Goal: Feedback & Contribution: Contribute content

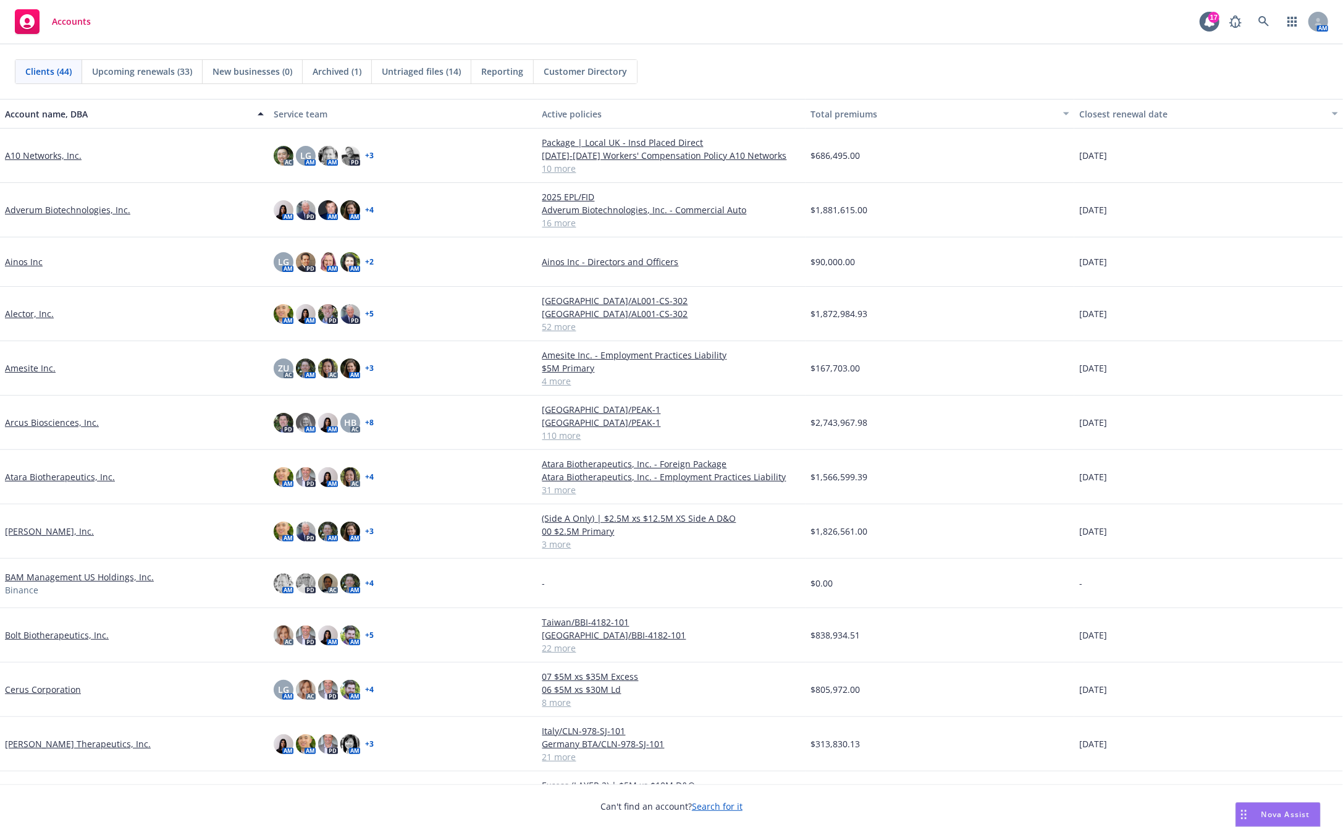
click at [846, 25] on div "Accounts 17 AM" at bounding box center [671, 22] width 1343 height 44
click at [252, 44] on div "Clients (44) Upcoming renewals (33) New businesses (0) Archived (1) Untriaged f…" at bounding box center [671, 71] width 1343 height 54
click at [1268, 15] on link at bounding box center [1264, 21] width 25 height 25
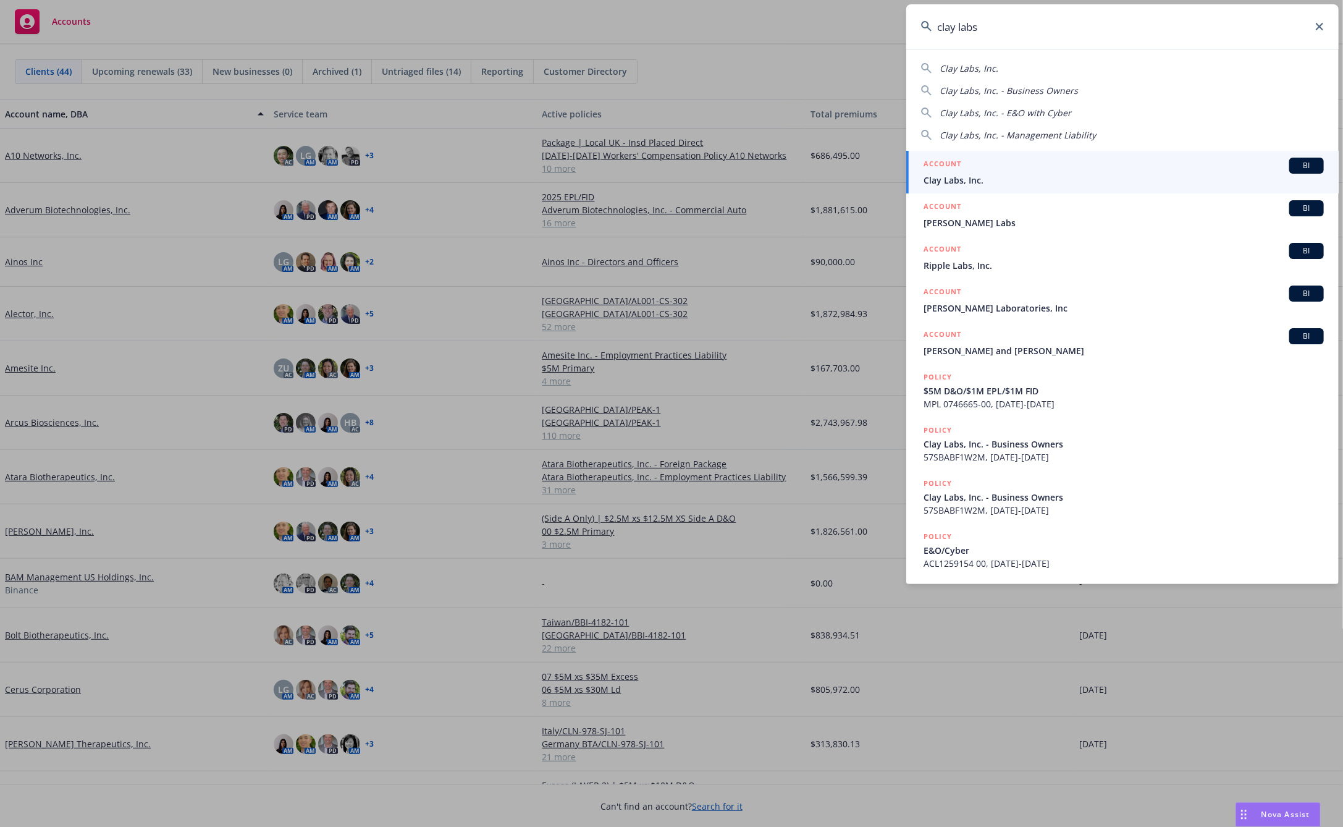
type input "clay labs"
click at [950, 177] on span "Clay Labs, Inc." at bounding box center [1124, 180] width 400 height 13
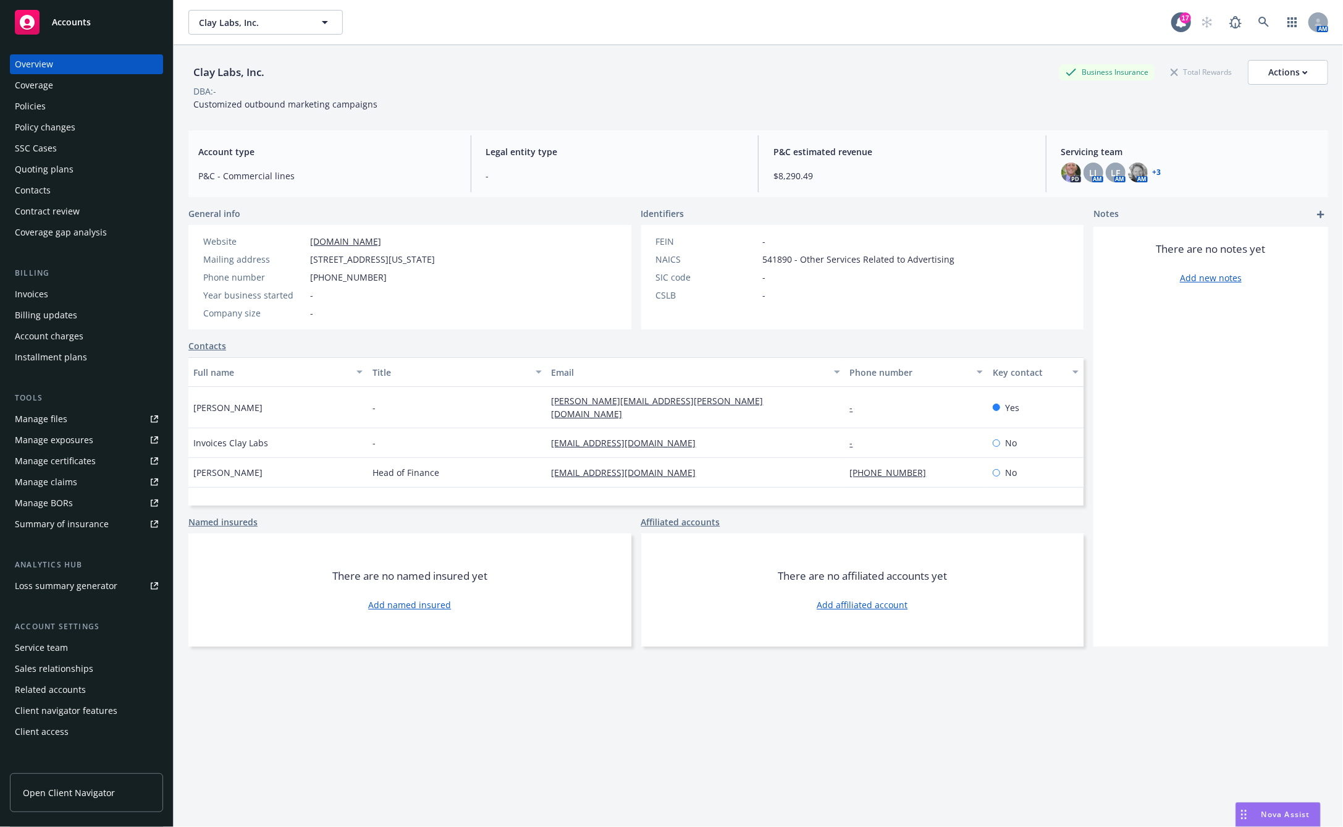
click at [50, 169] on div "Quoting plans" at bounding box center [44, 169] width 59 height 20
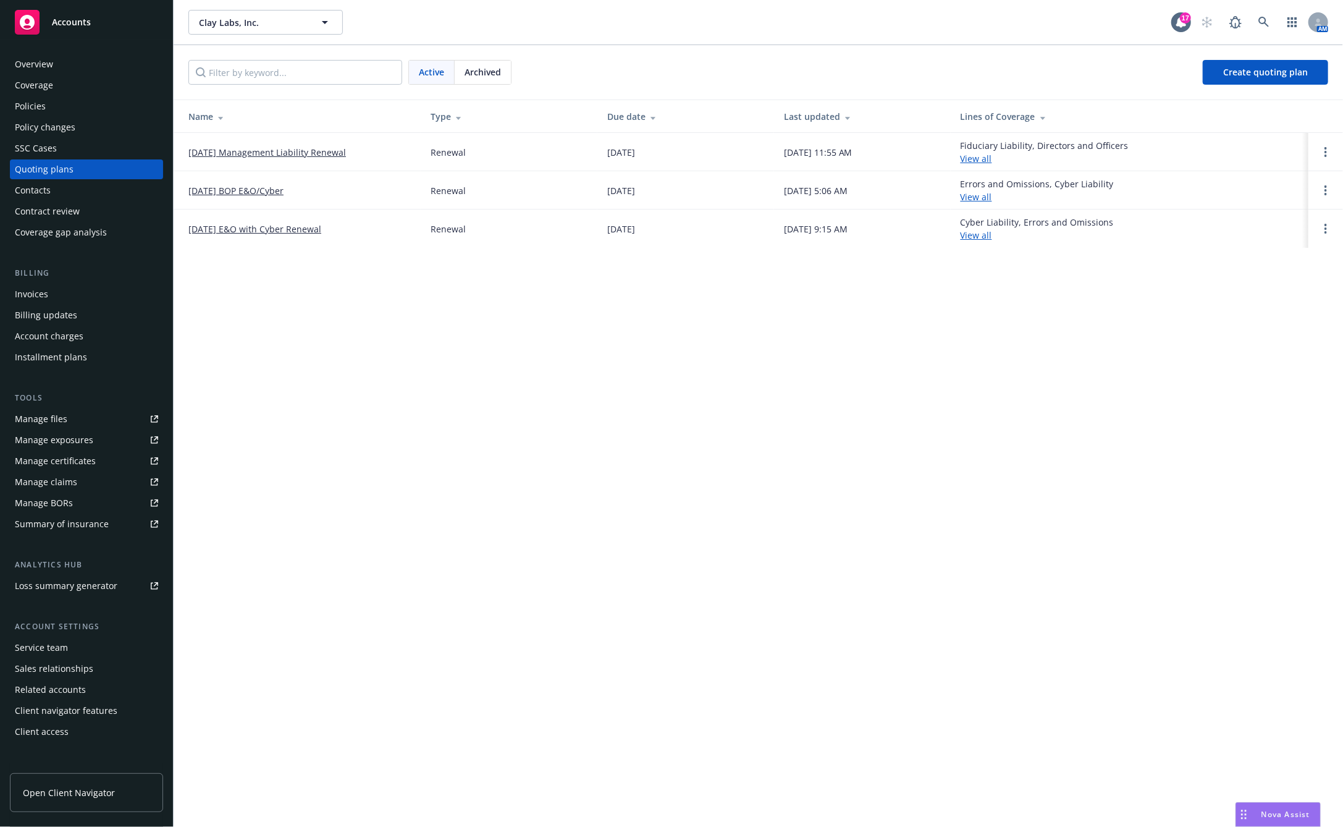
click at [236, 149] on link "[DATE] Management Liability Renewal" at bounding box center [267, 152] width 158 height 13
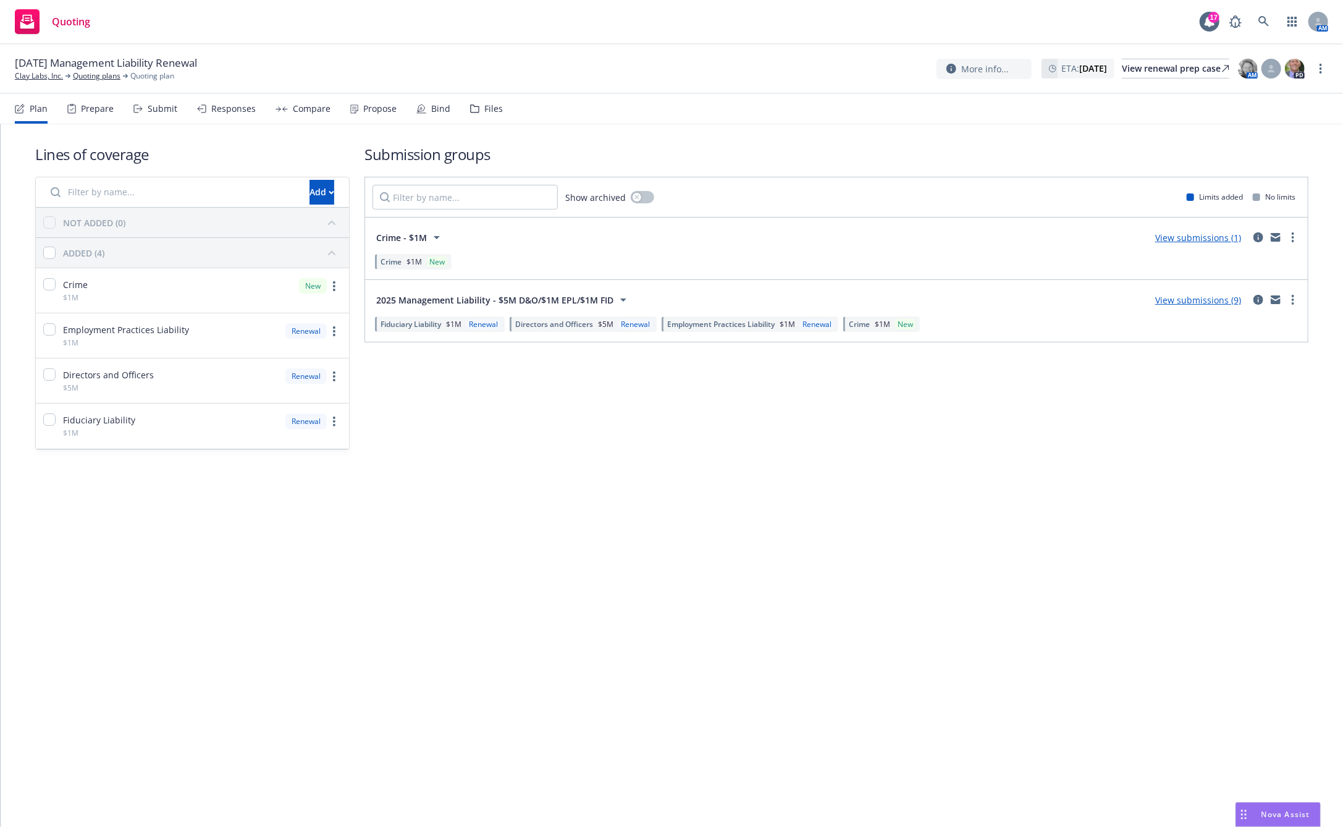
click at [1168, 332] on div "Fiduciary Liability $1M Renewal Directors and Officers $5M Renewal Employment P…" at bounding box center [837, 323] width 928 height 21
click at [1184, 298] on link "View submissions (9)" at bounding box center [1198, 300] width 86 height 12
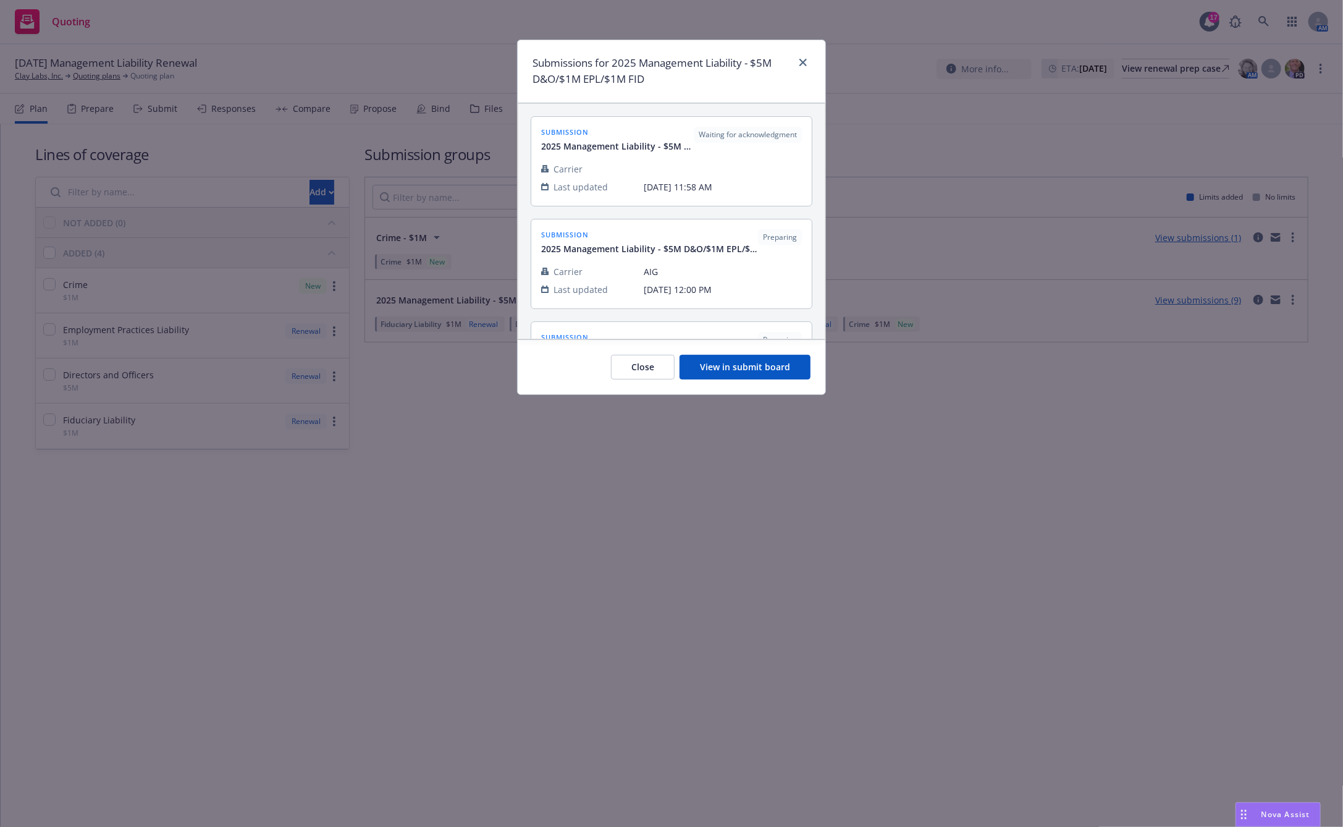
click at [652, 283] on span "[DATE] 12:00 PM" at bounding box center [723, 289] width 158 height 13
click at [734, 369] on button "View in submit board" at bounding box center [745, 367] width 131 height 25
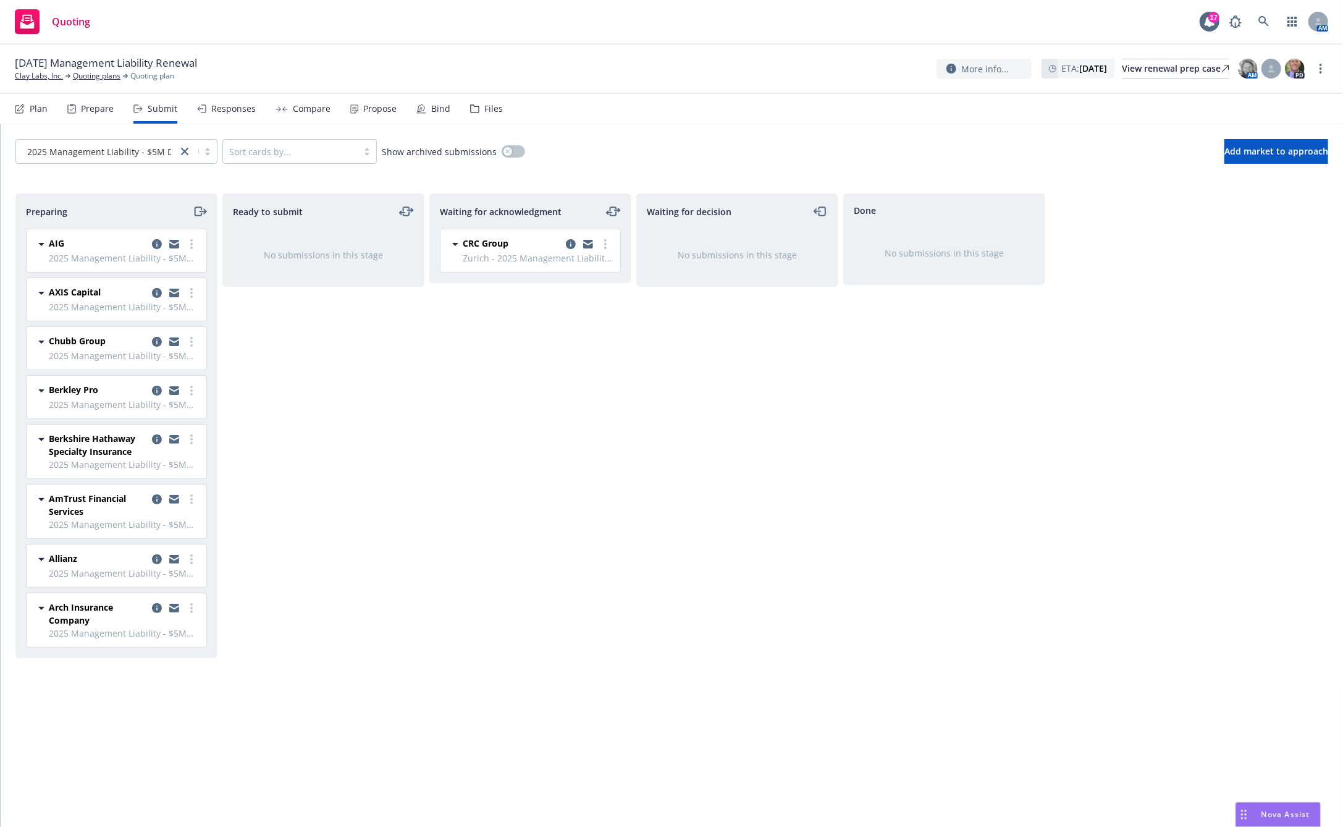
click at [113, 252] on span "2025 Management Liability - $5M D&O/$1M EPL/$1M FID" at bounding box center [124, 257] width 150 height 13
click at [154, 246] on icon "copy logging email" at bounding box center [157, 244] width 10 height 10
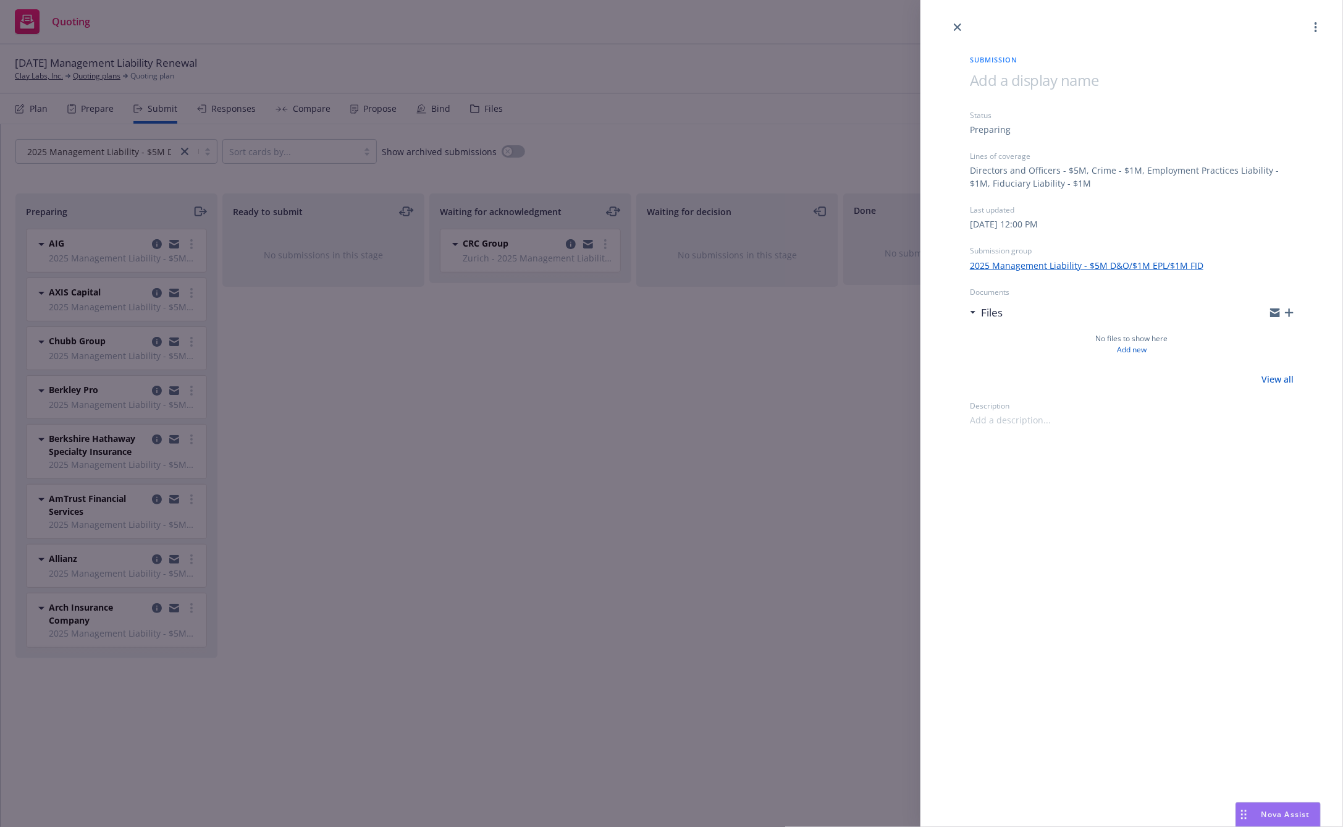
click at [1289, 311] on icon "button" at bounding box center [1289, 312] width 9 height 9
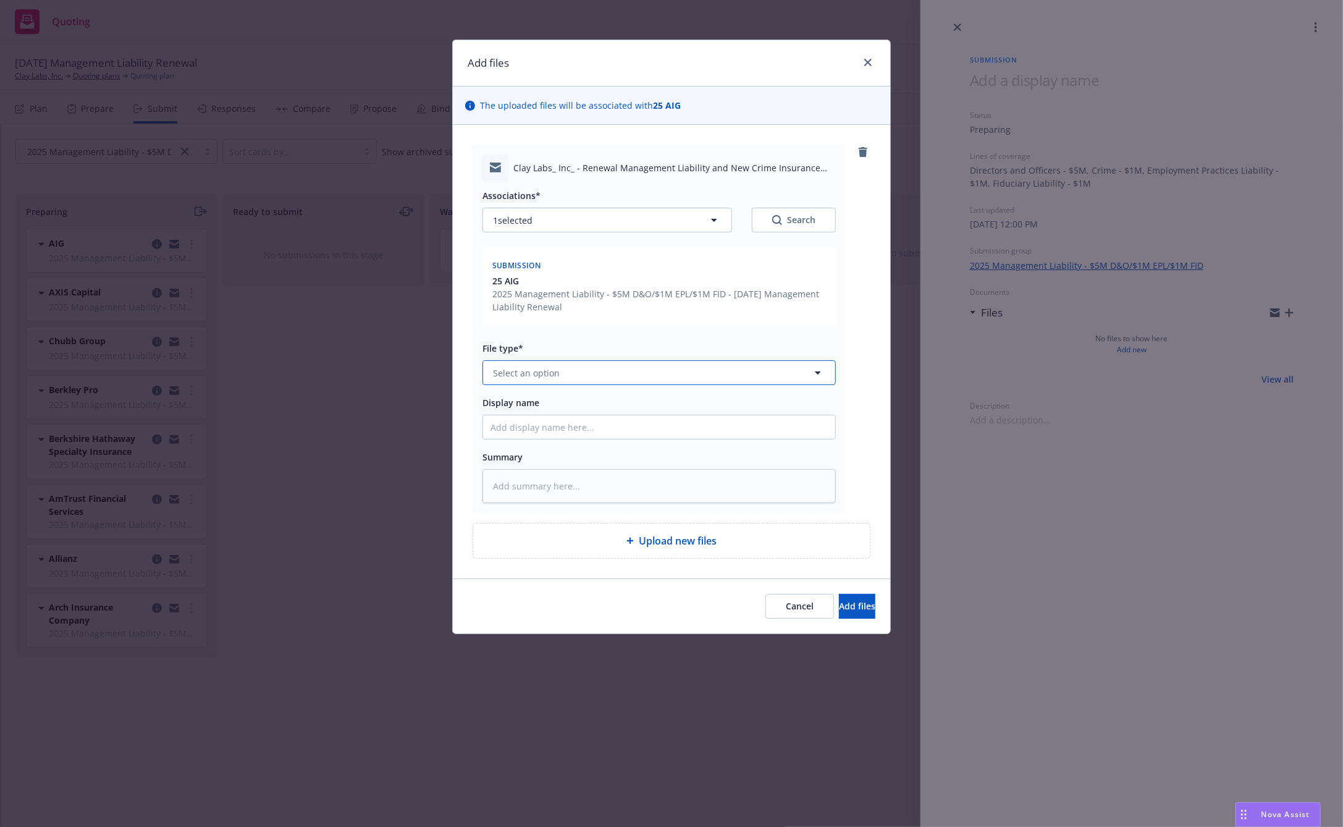
click at [571, 368] on button "Select an option" at bounding box center [658, 372] width 353 height 25
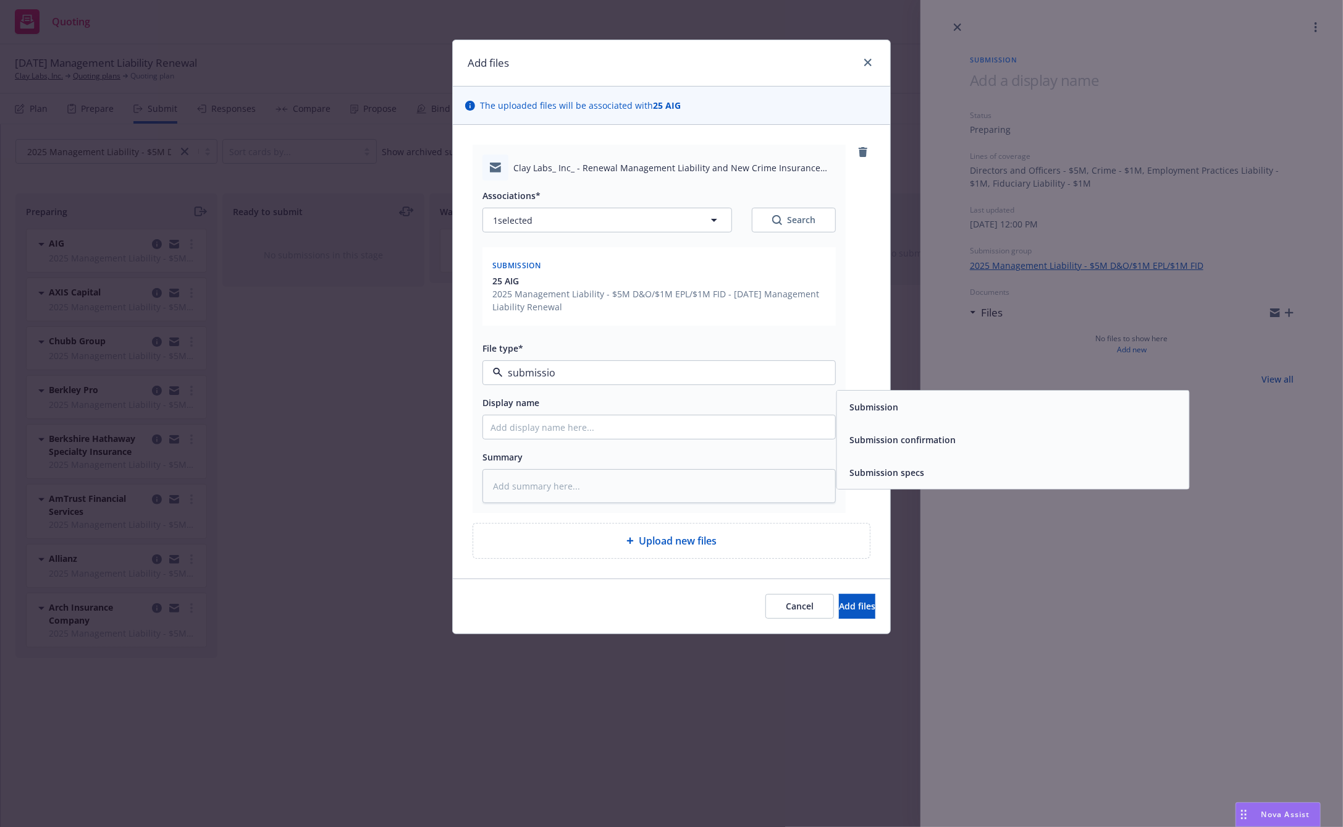
type input "submission"
click at [892, 406] on span "Submission" at bounding box center [873, 406] width 49 height 13
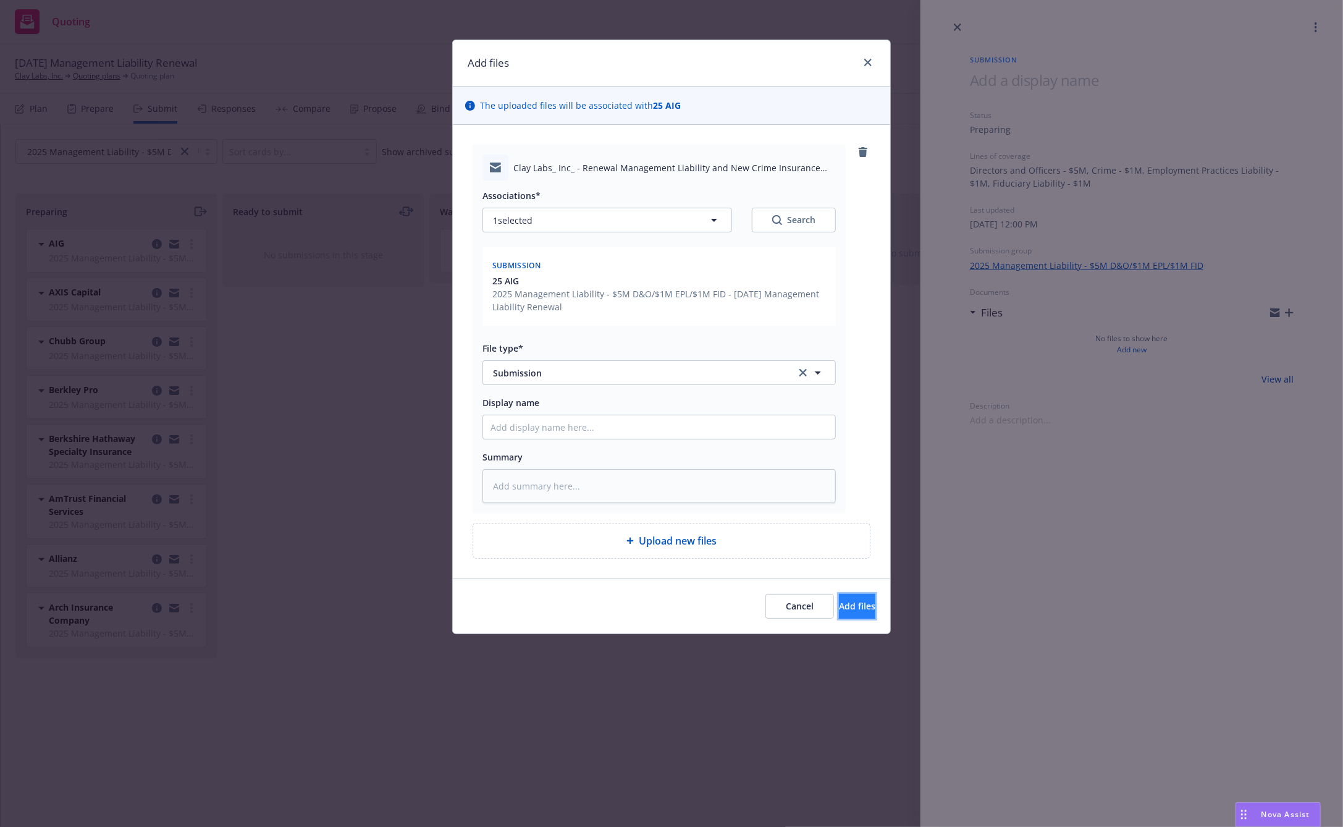
click at [842, 602] on span "Add files" at bounding box center [857, 606] width 36 height 12
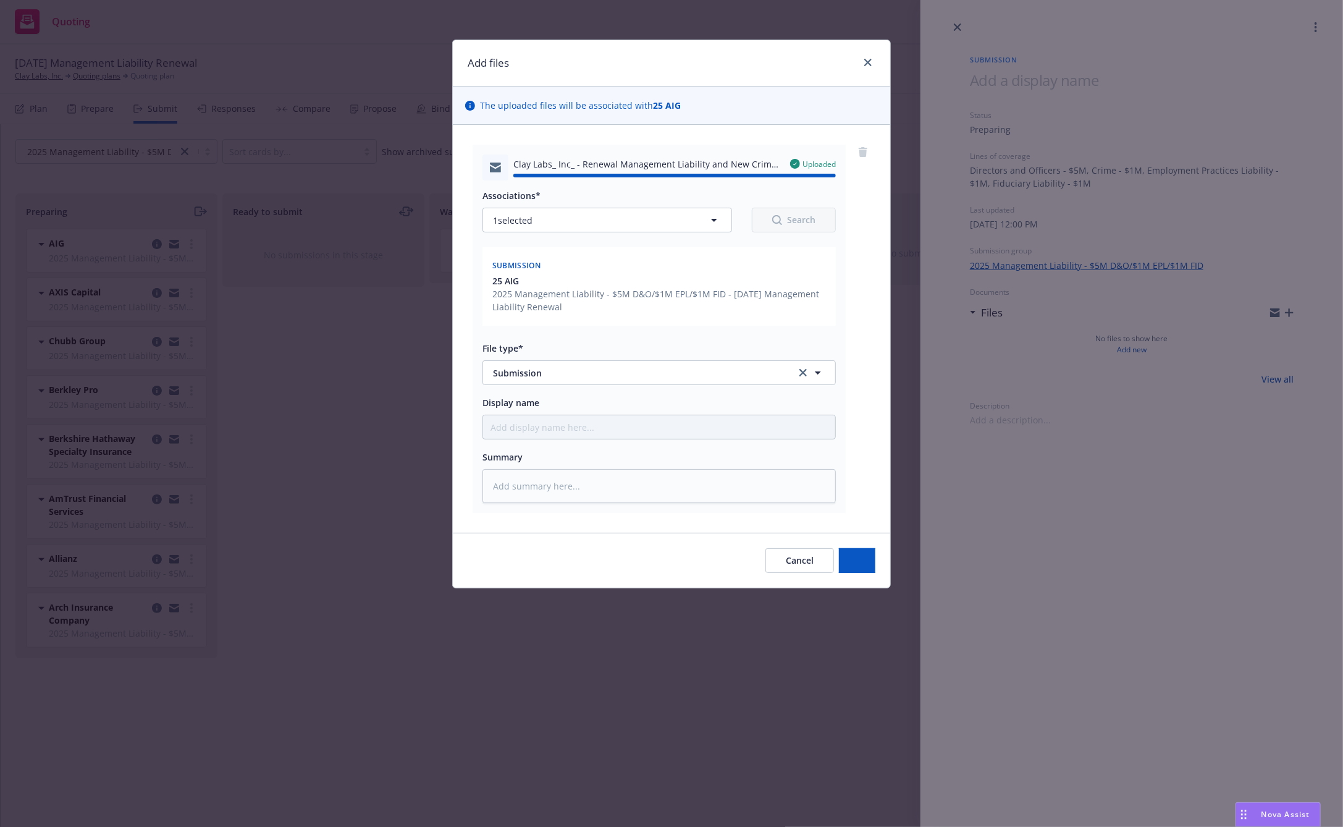
type textarea "x"
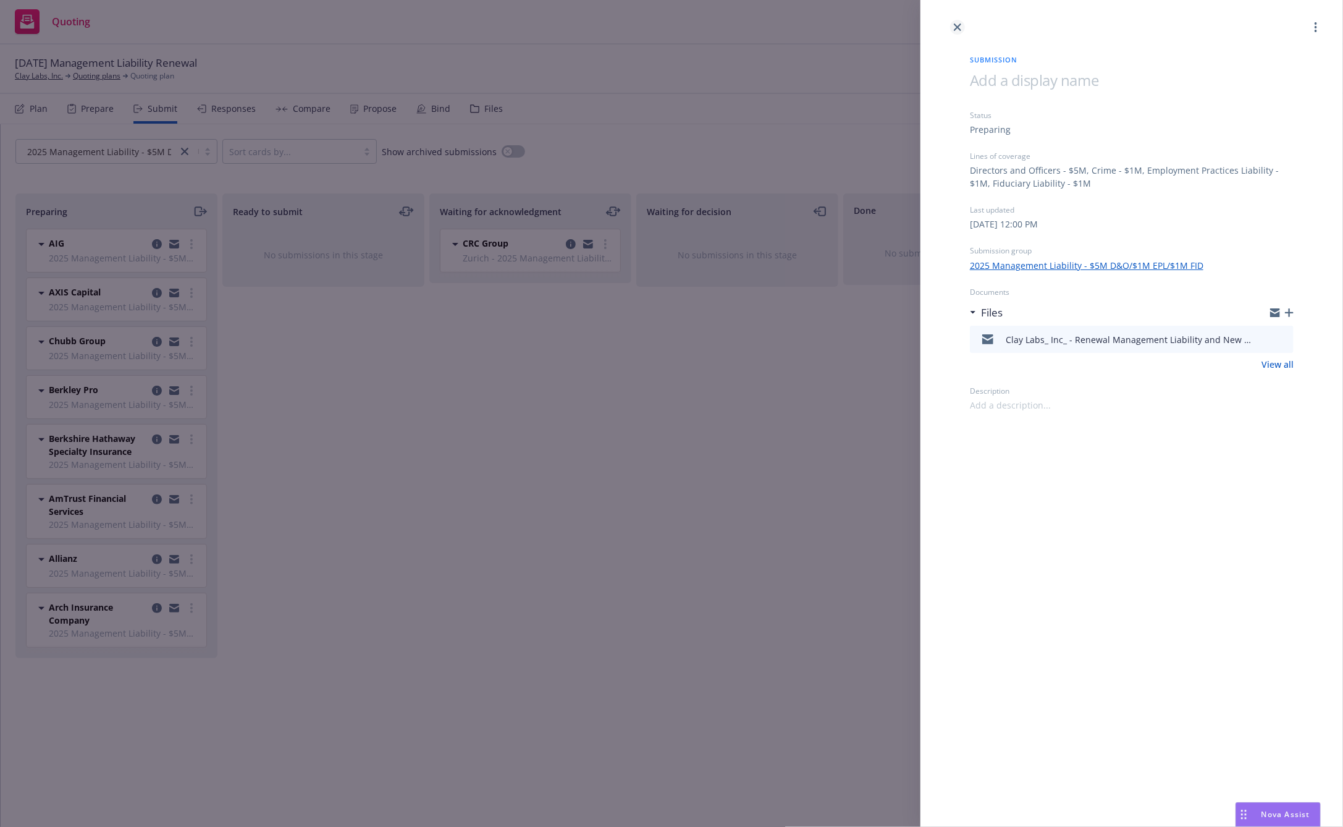
click at [964, 27] on link "close" at bounding box center [957, 27] width 15 height 15
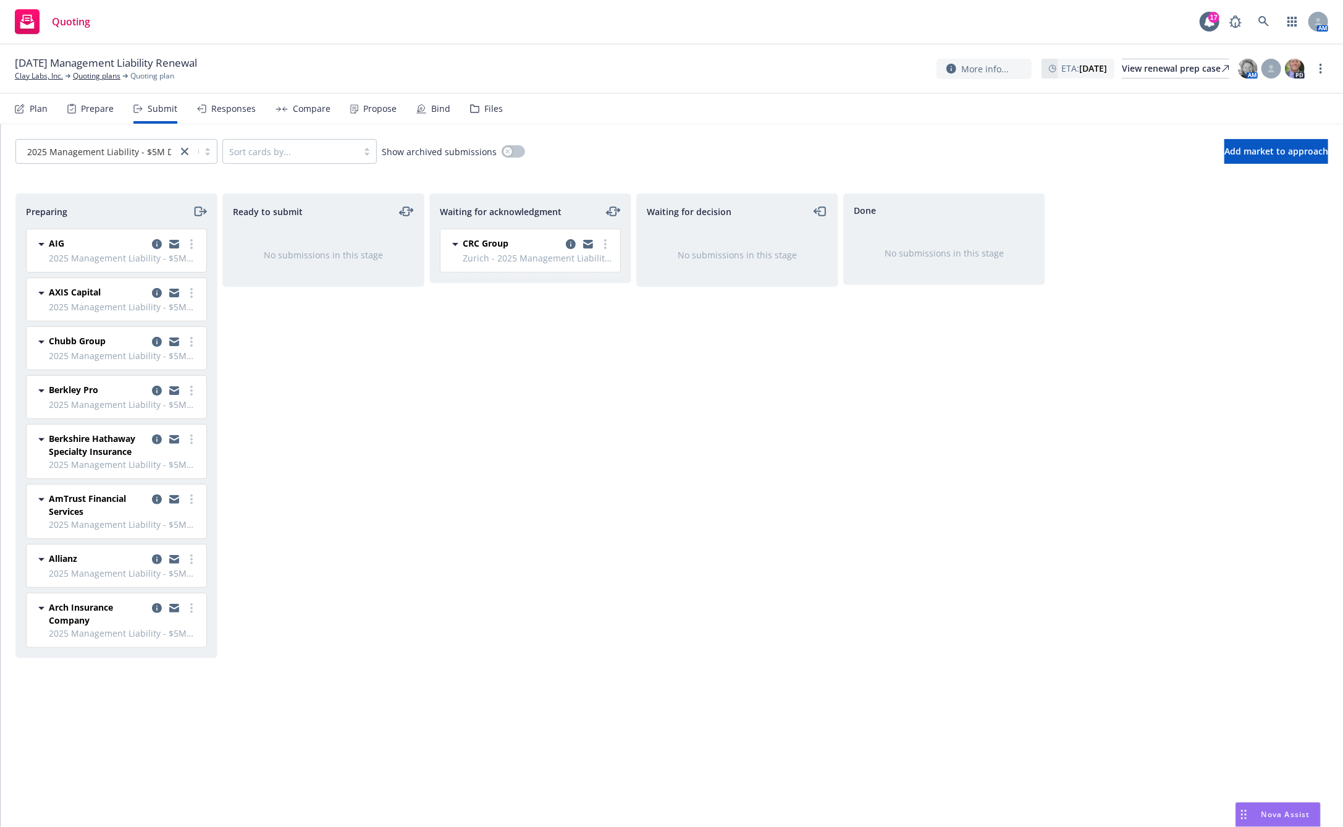
click at [536, 591] on div "Waiting for acknowledgment CRC Group Zurich - 2025 Management Liability - $5M D…" at bounding box center [530, 496] width 202 height 607
click at [429, 546] on div "Waiting for acknowledgment CRC Group Zurich - 2025 Management Liability - $5M D…" at bounding box center [530, 496] width 202 height 607
click at [697, 364] on div "Waiting for decision No submissions in this stage" at bounding box center [737, 496] width 202 height 607
